Goal: Task Accomplishment & Management: Complete application form

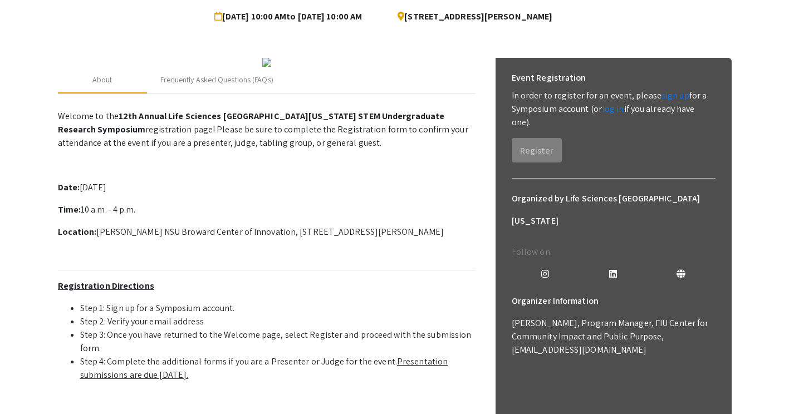
scroll to position [113, 0]
click at [614, 109] on link "log in" at bounding box center [613, 109] width 22 height 12
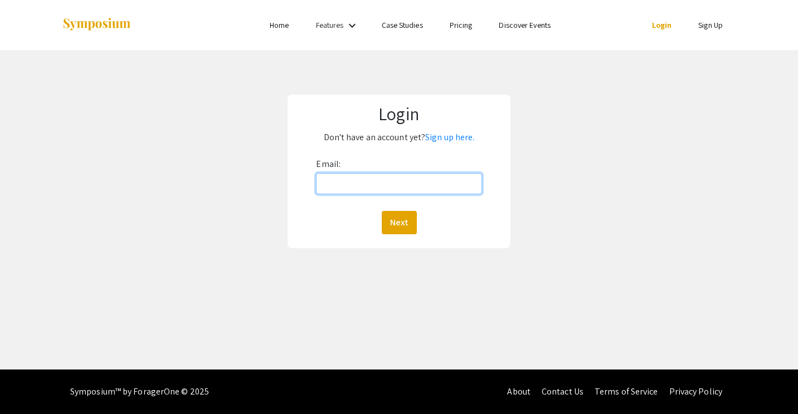
click at [431, 182] on input "Email:" at bounding box center [398, 183] width 165 height 21
type input "[EMAIL_ADDRESS][DOMAIN_NAME]"
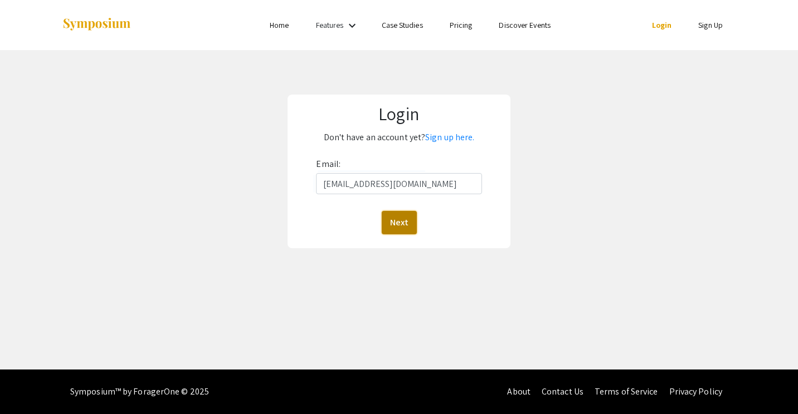
click at [406, 223] on button "Next" at bounding box center [399, 222] width 35 height 23
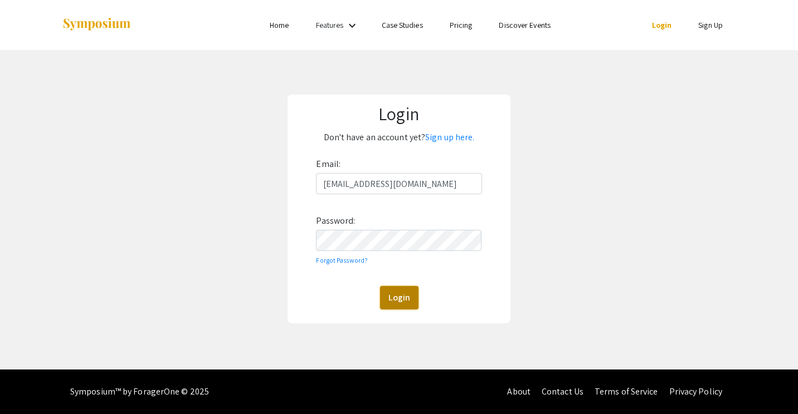
click at [389, 287] on button "Login" at bounding box center [399, 297] width 38 height 23
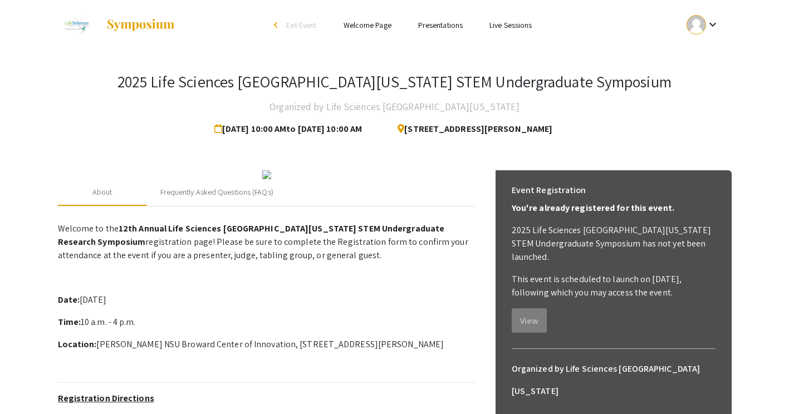
drag, startPoint x: 733, startPoint y: 14, endPoint x: 716, endPoint y: 21, distance: 17.5
click at [716, 21] on div "Skip navigation arrow_back_ios Exit Event Welcome Page Presentations Live Sessi…" at bounding box center [395, 25] width 691 height 50
click at [716, 21] on mat-icon "keyboard_arrow_down" at bounding box center [712, 24] width 13 height 13
click at [705, 74] on button "My Submissions" at bounding box center [710, 82] width 69 height 27
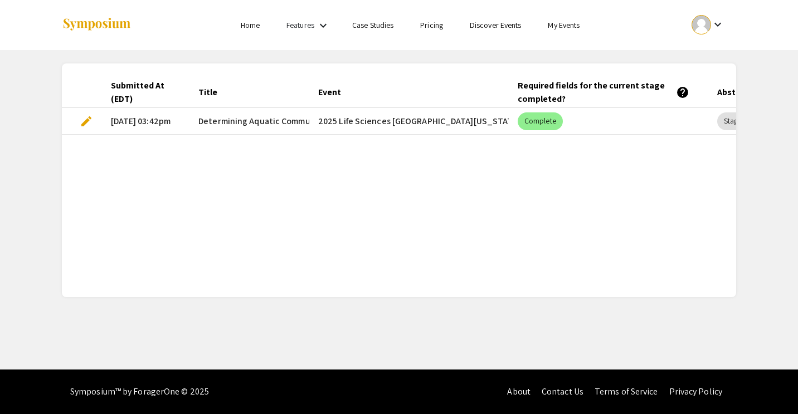
click at [84, 124] on span "edit" at bounding box center [86, 121] width 13 height 13
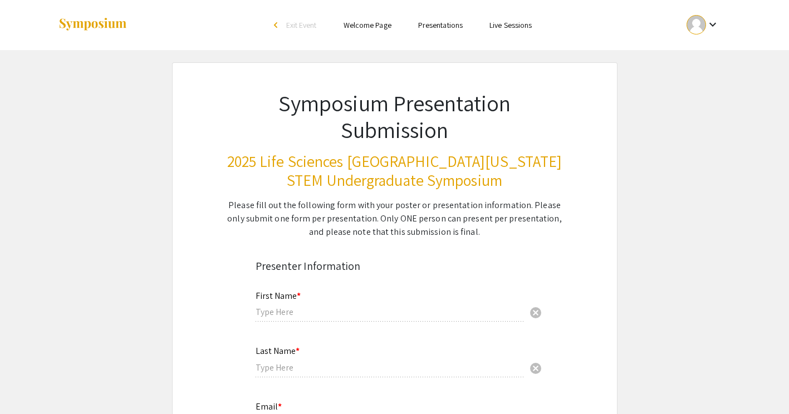
type input "[PERSON_NAME]"
type input "[EMAIL_ADDRESS][DOMAIN_NAME]"
radio input "true"
type input "Marine Biology and Biology"
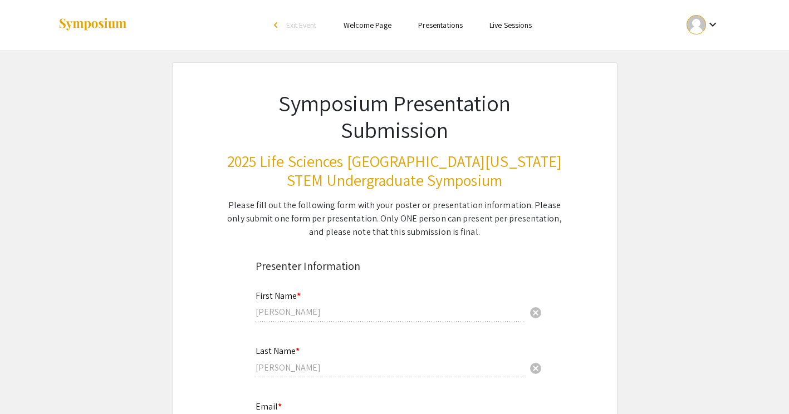
radio input "true"
type input "[PERSON_NAME]"
radio input "true"
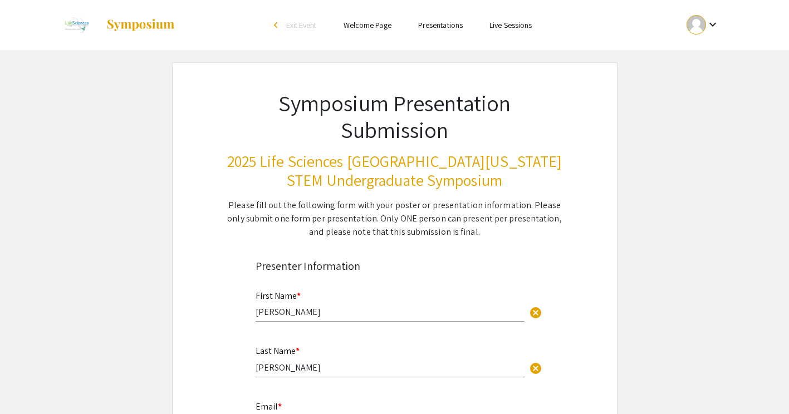
select select "custom"
type input "0"
select select "custom"
type input "1"
select select "auto"
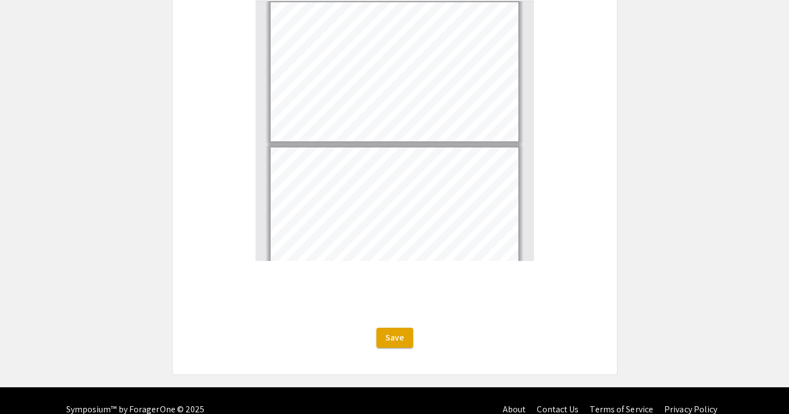
scroll to position [2121, 0]
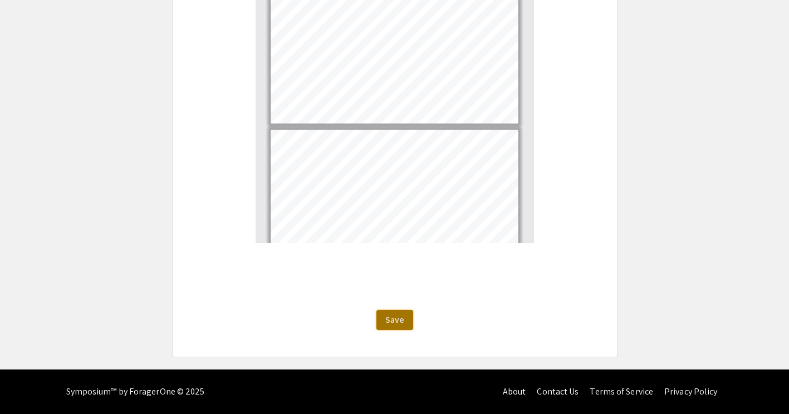
click at [396, 318] on span "Save" at bounding box center [395, 320] width 19 height 12
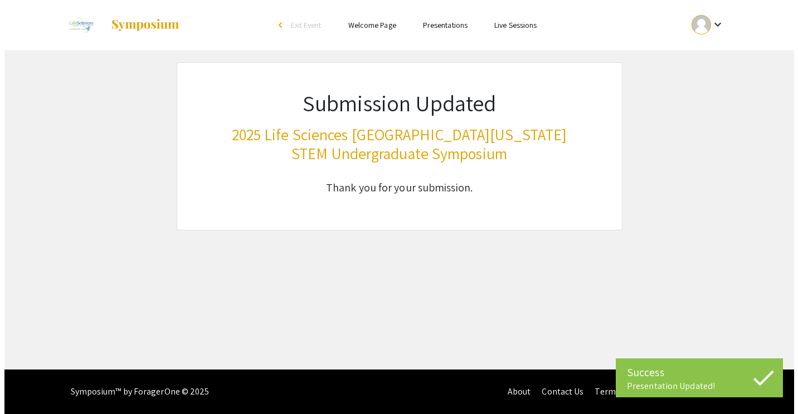
scroll to position [0, 0]
click at [710, 27] on div at bounding box center [700, 24] width 19 height 19
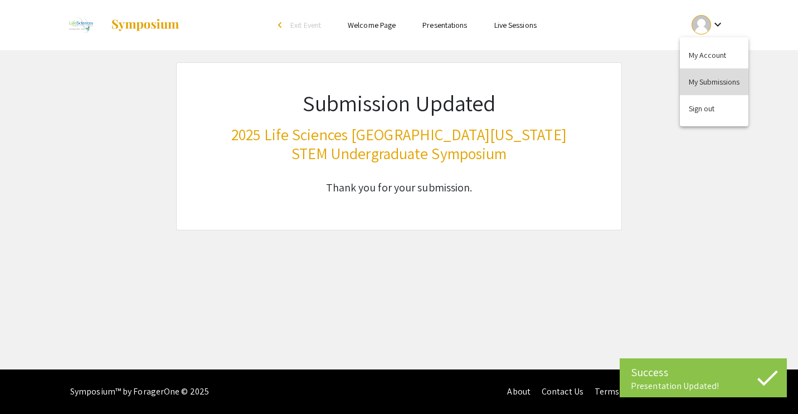
click at [692, 87] on button "My Submissions" at bounding box center [714, 82] width 69 height 27
